Goal: Transaction & Acquisition: Subscribe to service/newsletter

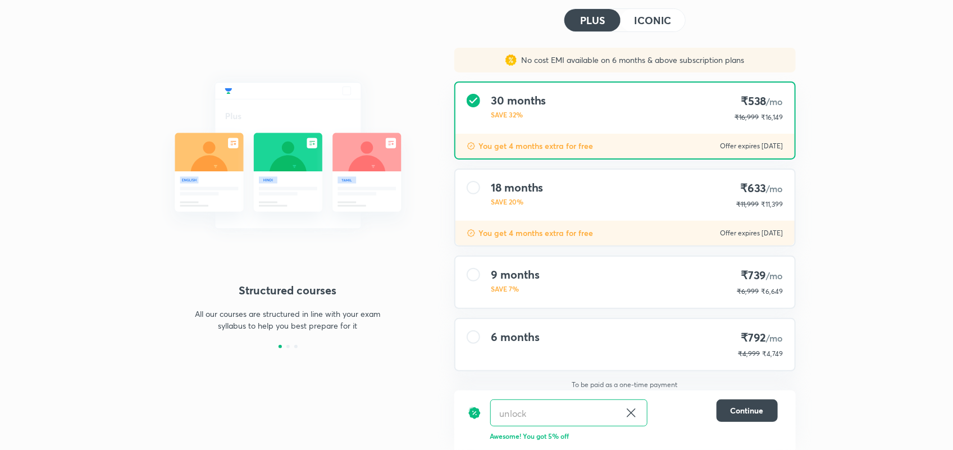
click at [558, 276] on div "9 months SAVE 7% ₹739 /mo ₹6,999 ₹6,649" at bounding box center [624, 282] width 339 height 51
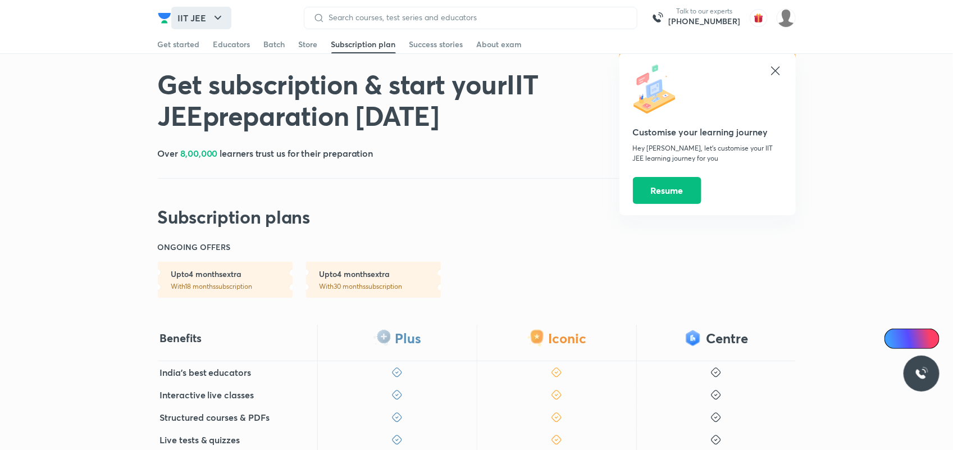
click at [197, 18] on button "IIT JEE" at bounding box center [201, 18] width 60 height 22
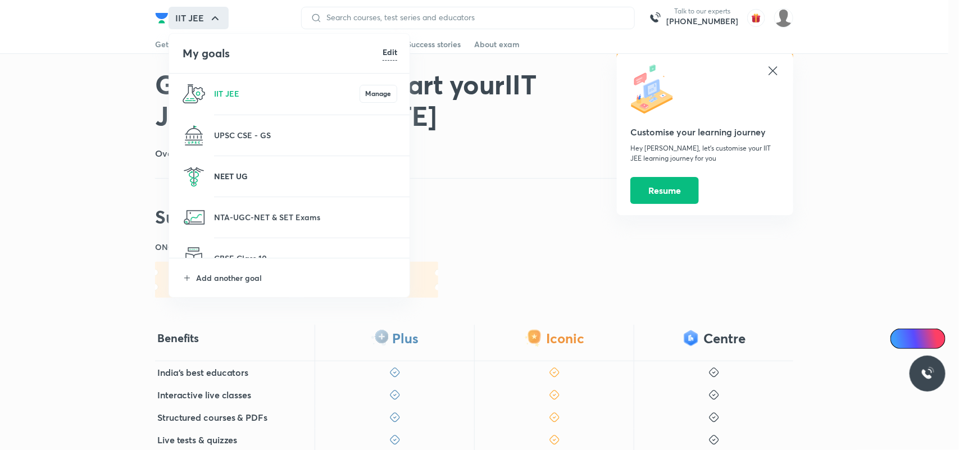
click at [224, 180] on p "NEET UG" at bounding box center [305, 176] width 183 height 12
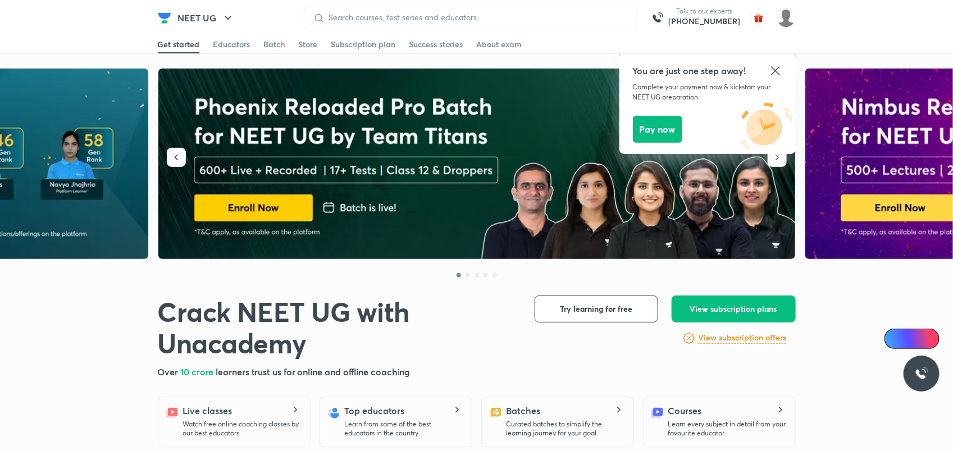
click at [370, 41] on div "Subscription plan" at bounding box center [363, 44] width 65 height 11
click at [774, 73] on icon at bounding box center [775, 70] width 13 height 13
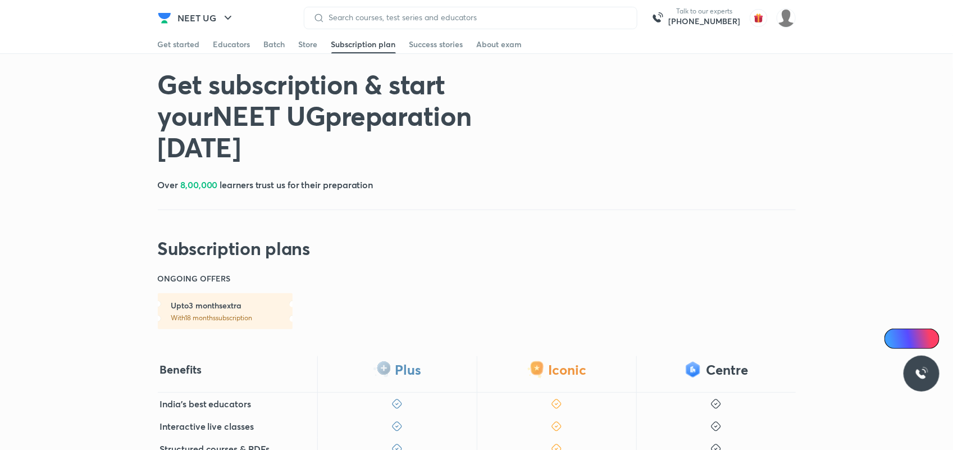
scroll to position [470, 0]
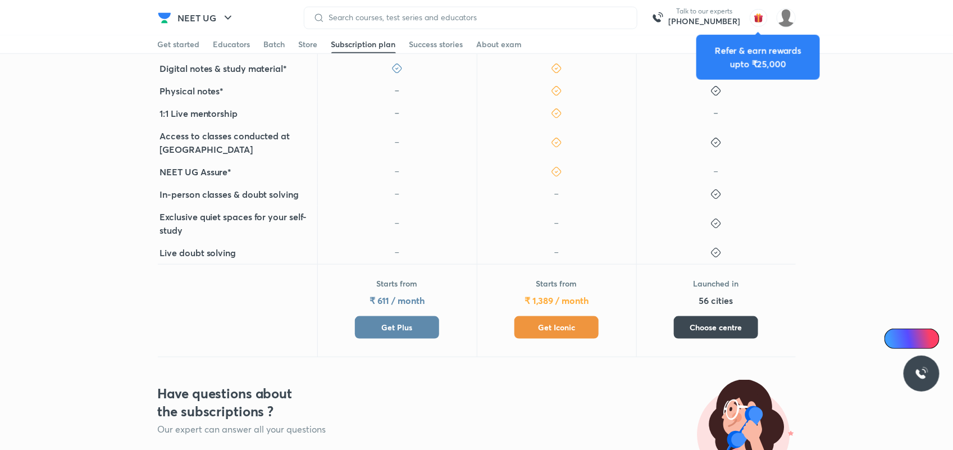
click at [408, 322] on span "Get Plus" at bounding box center [397, 327] width 31 height 11
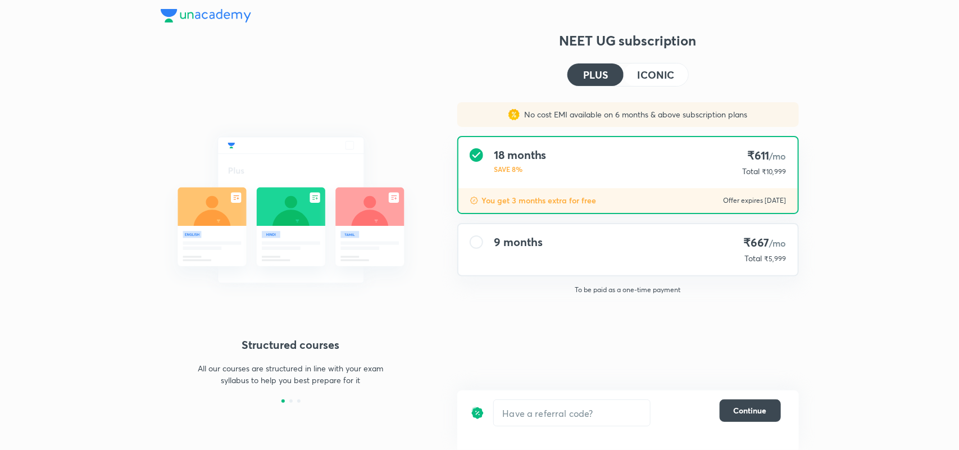
click at [519, 253] on div "9 months" at bounding box center [518, 249] width 48 height 29
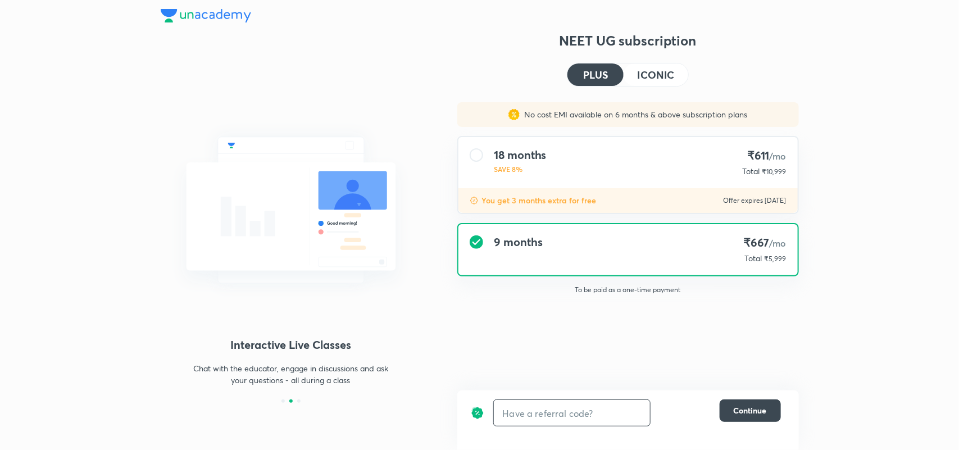
click at [540, 410] on input "text" at bounding box center [572, 413] width 156 height 26
type input "una10"
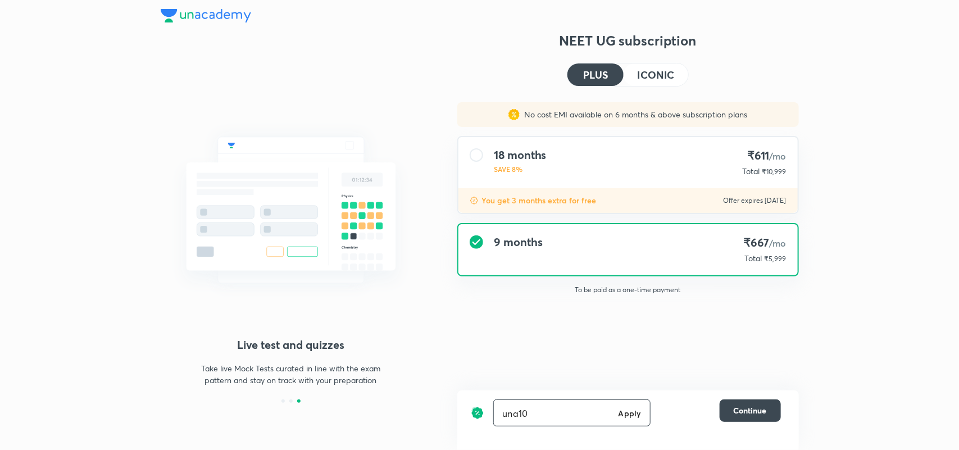
click at [624, 411] on h6 "Apply" at bounding box center [629, 413] width 22 height 12
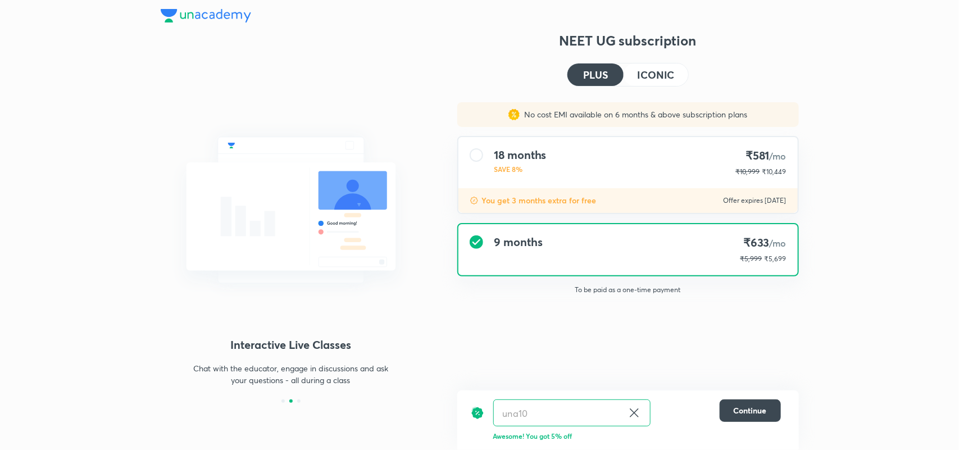
click at [660, 80] on button "ICONIC" at bounding box center [655, 74] width 64 height 22
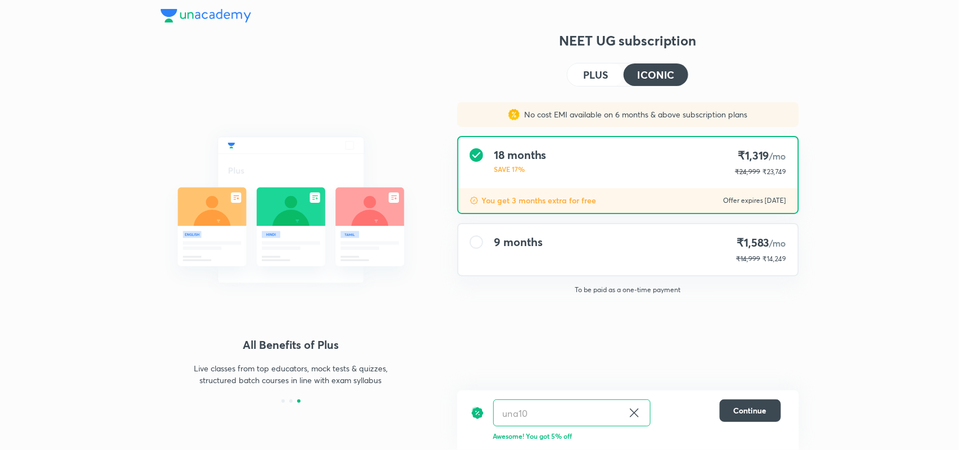
click at [587, 76] on h4 "PLUS" at bounding box center [595, 75] width 25 height 10
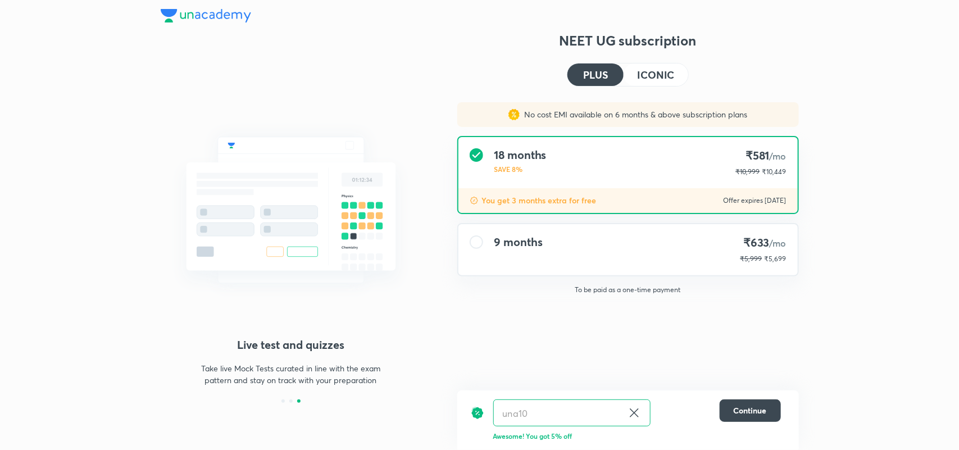
click at [633, 80] on button "ICONIC" at bounding box center [655, 74] width 64 height 22
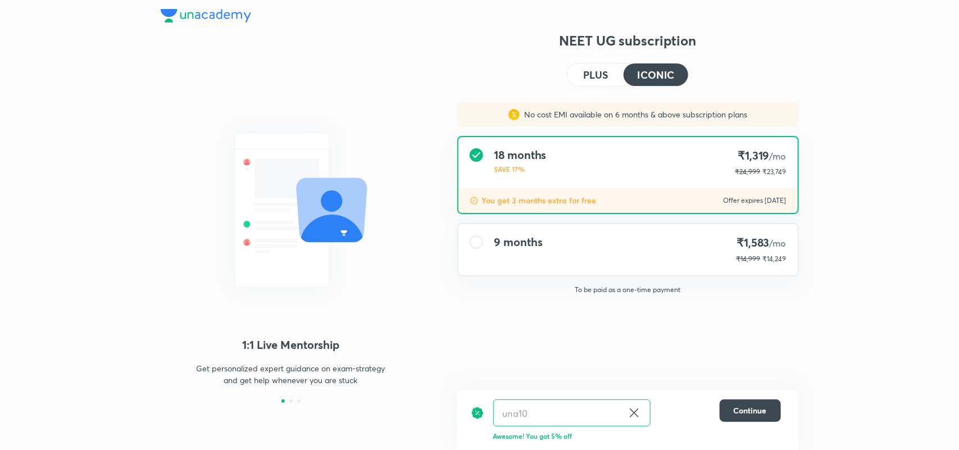
click at [605, 80] on h4 "PLUS" at bounding box center [595, 75] width 25 height 10
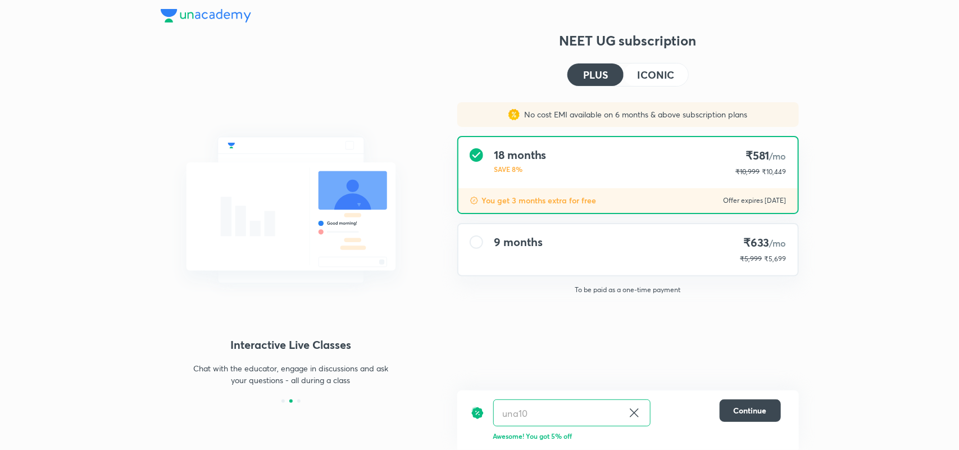
click at [612, 232] on div "9 months ₹633 /mo ₹5,999 ₹5,699" at bounding box center [627, 249] width 339 height 51
